Goal: Find specific page/section: Find specific page/section

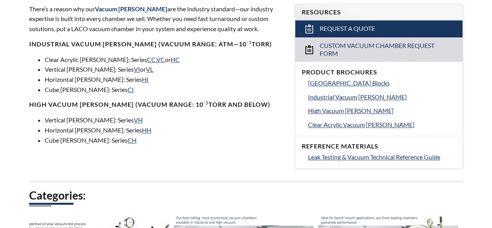
scroll to position [284, 0]
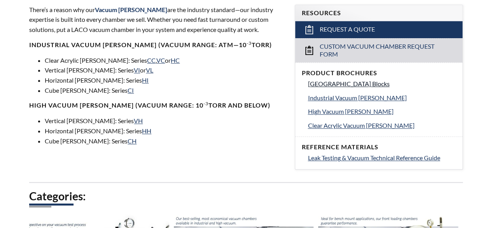
click at [328, 80] on span "[GEOGRAPHIC_DATA] Blocks" at bounding box center [349, 83] width 82 height 7
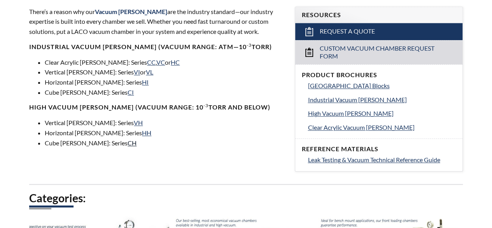
click at [128, 139] on link "CH" at bounding box center [132, 142] width 9 height 7
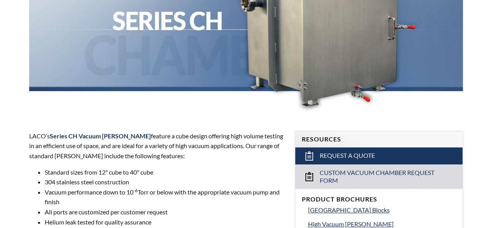
scroll to position [156, 0]
